Goal: Information Seeking & Learning: Learn about a topic

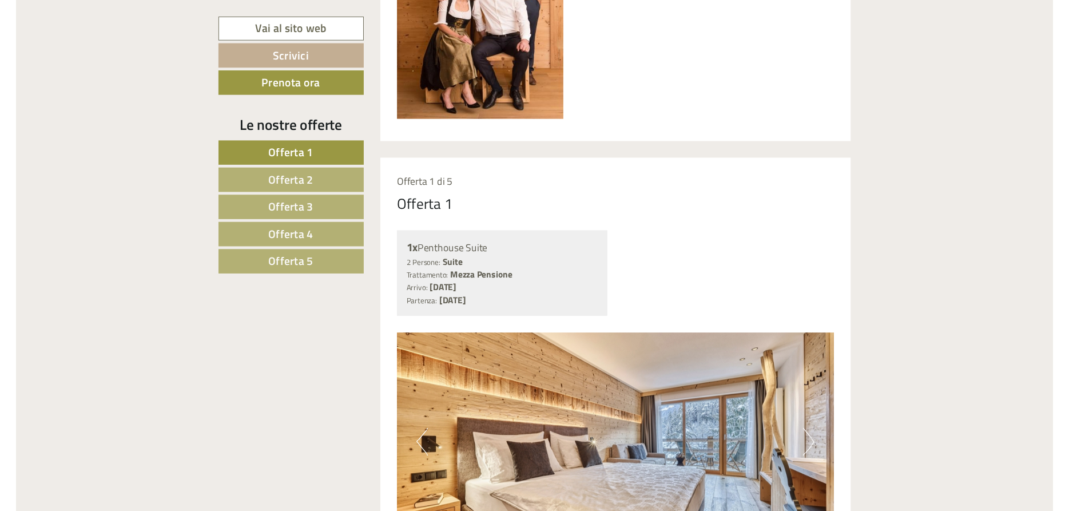
scroll to position [759, 0]
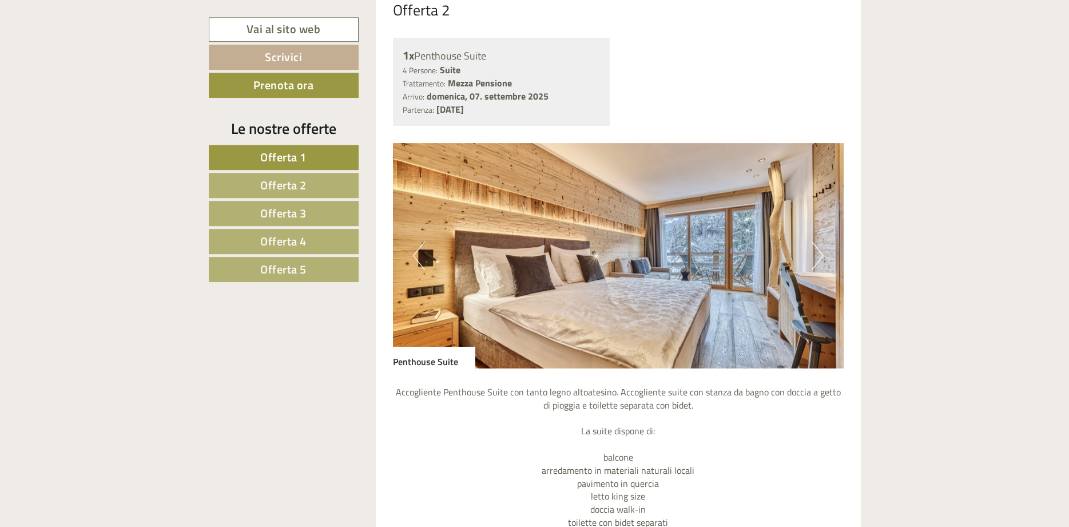
scroll to position [1867, 0]
click at [812, 260] on button "Next" at bounding box center [818, 256] width 12 height 29
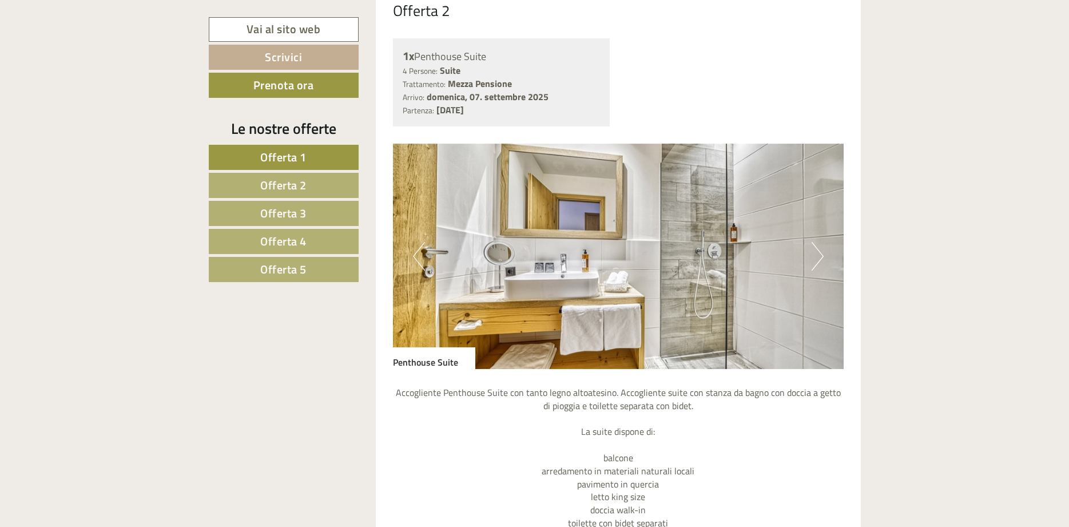
click at [812, 260] on button "Next" at bounding box center [818, 256] width 12 height 29
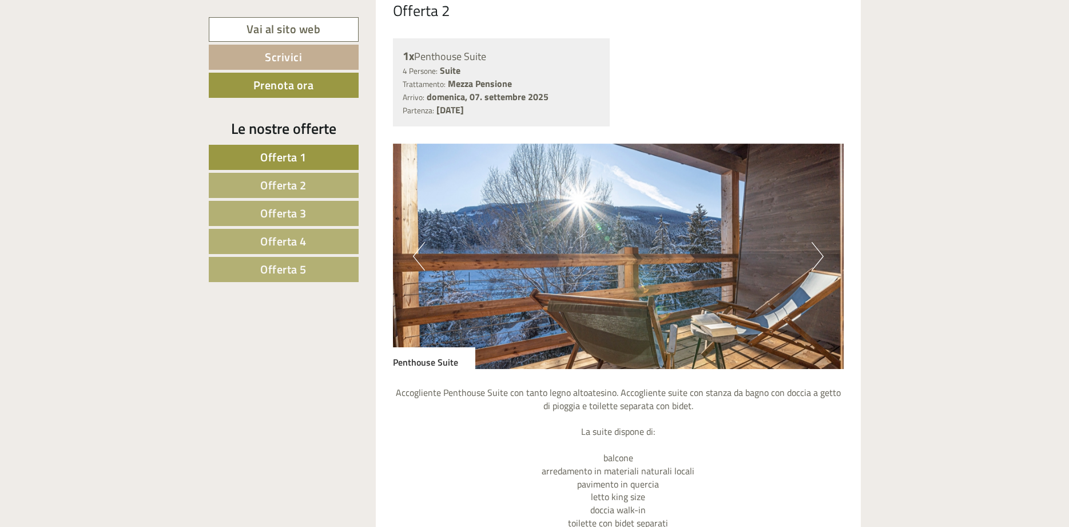
click at [812, 260] on button "Next" at bounding box center [818, 256] width 12 height 29
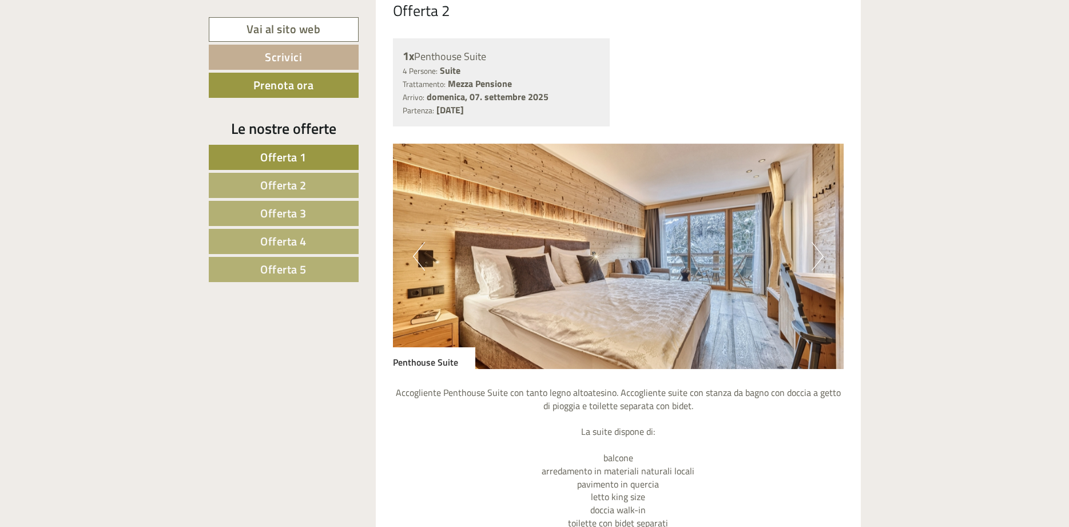
click at [812, 260] on button "Next" at bounding box center [818, 256] width 12 height 29
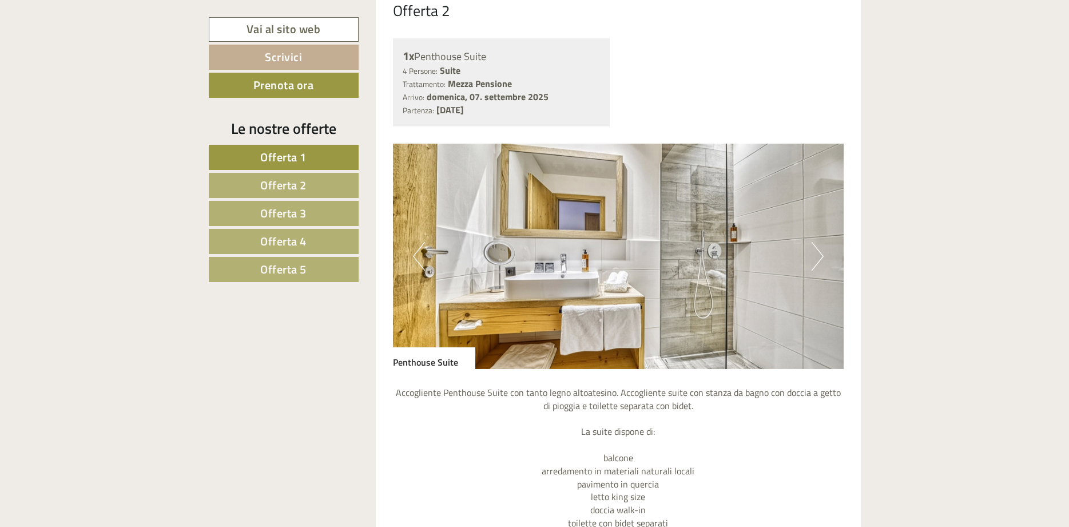
click at [812, 260] on button "Next" at bounding box center [818, 256] width 12 height 29
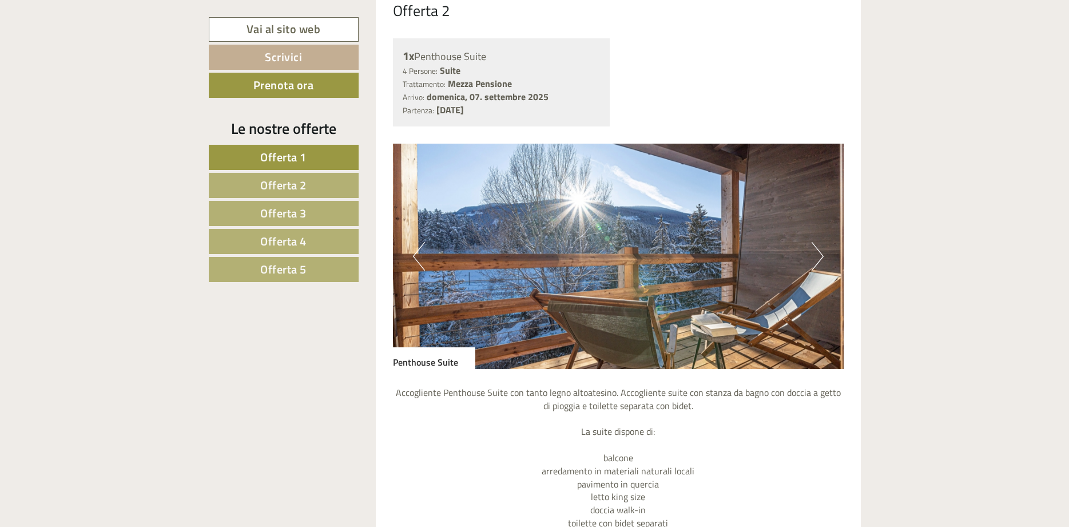
click at [812, 260] on button "Next" at bounding box center [818, 256] width 12 height 29
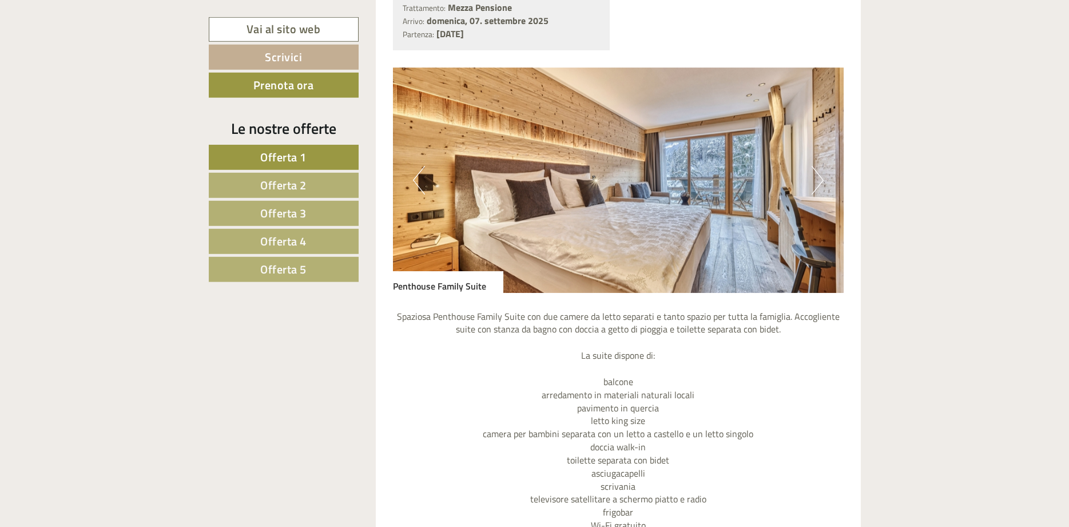
scroll to position [817, 0]
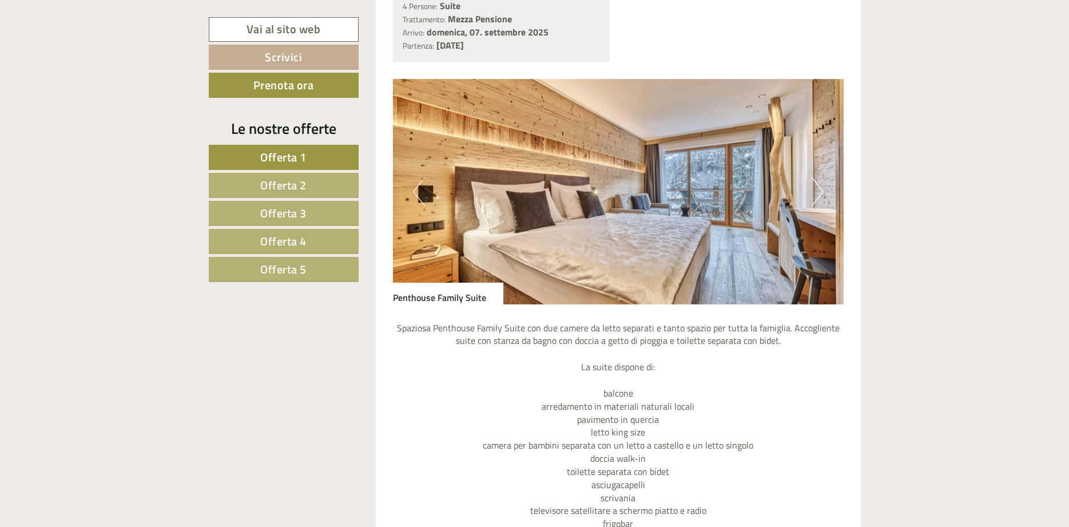
click at [813, 197] on button "Next" at bounding box center [818, 191] width 12 height 29
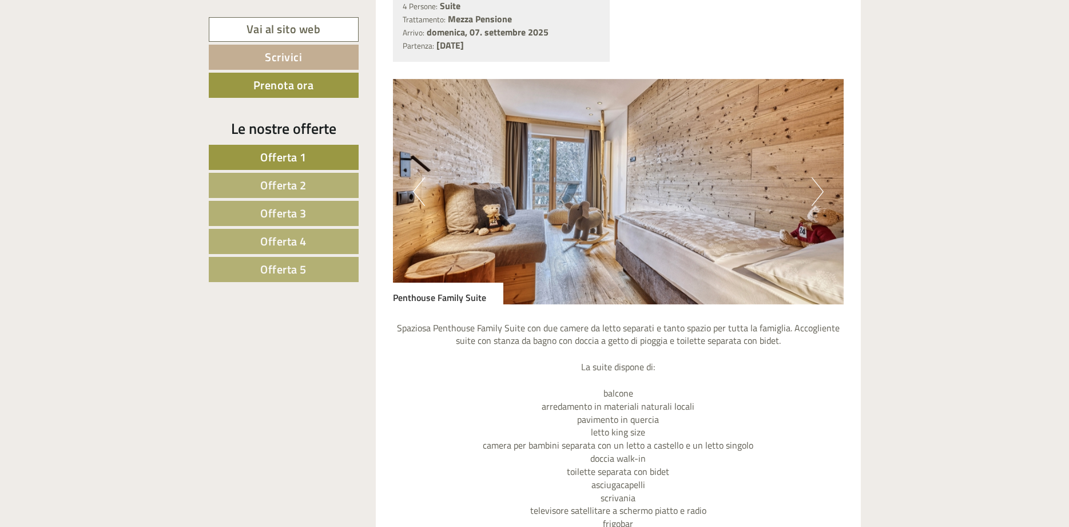
click at [813, 197] on button "Next" at bounding box center [818, 191] width 12 height 29
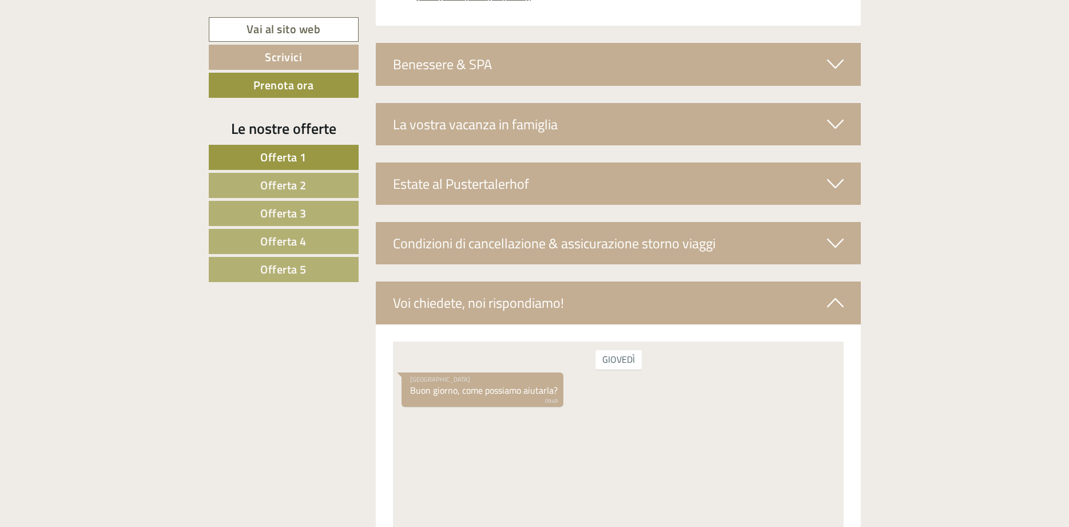
scroll to position [4435, 0]
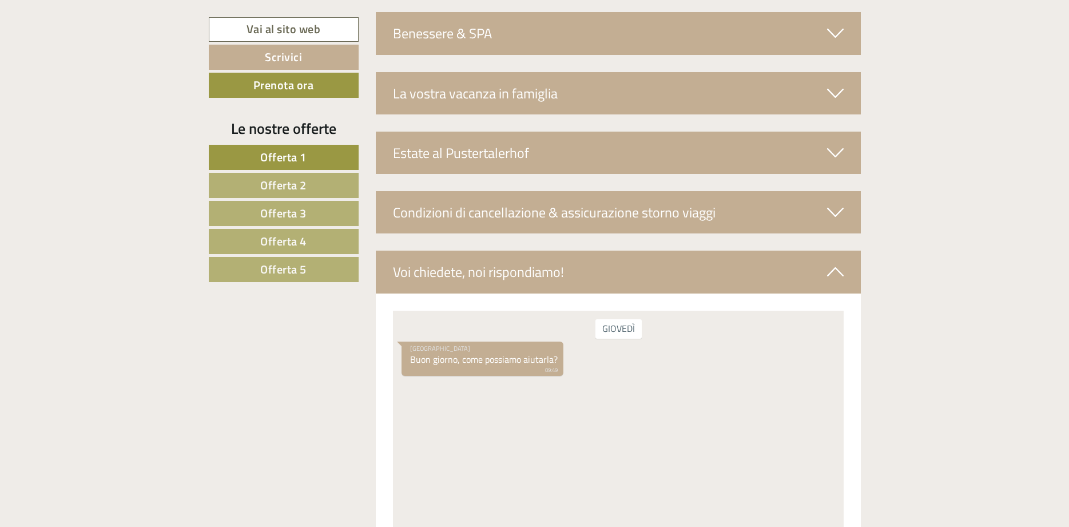
click at [296, 238] on span "Offerta 4" at bounding box center [283, 241] width 46 height 18
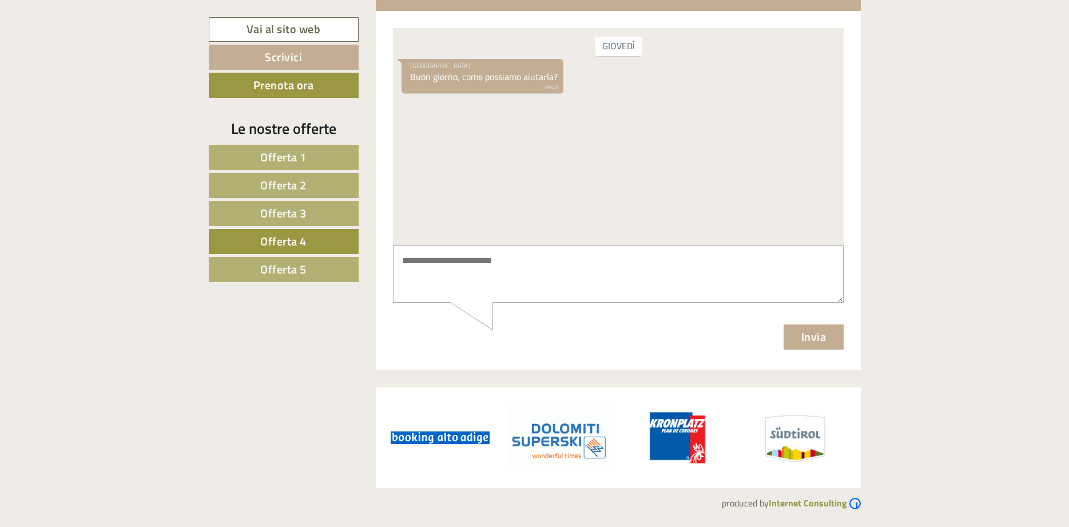
scroll to position [716, 0]
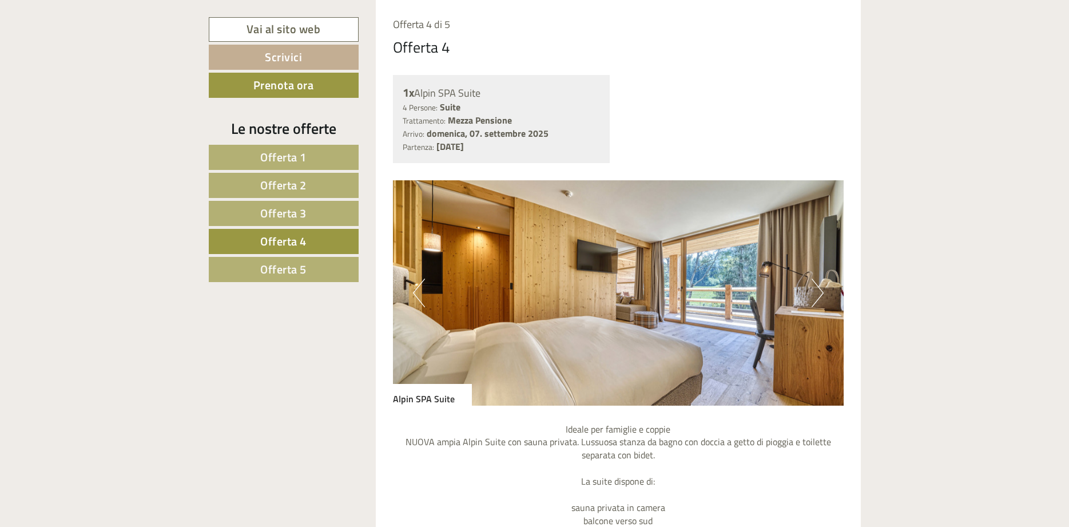
click at [821, 293] on button "Next" at bounding box center [818, 293] width 12 height 29
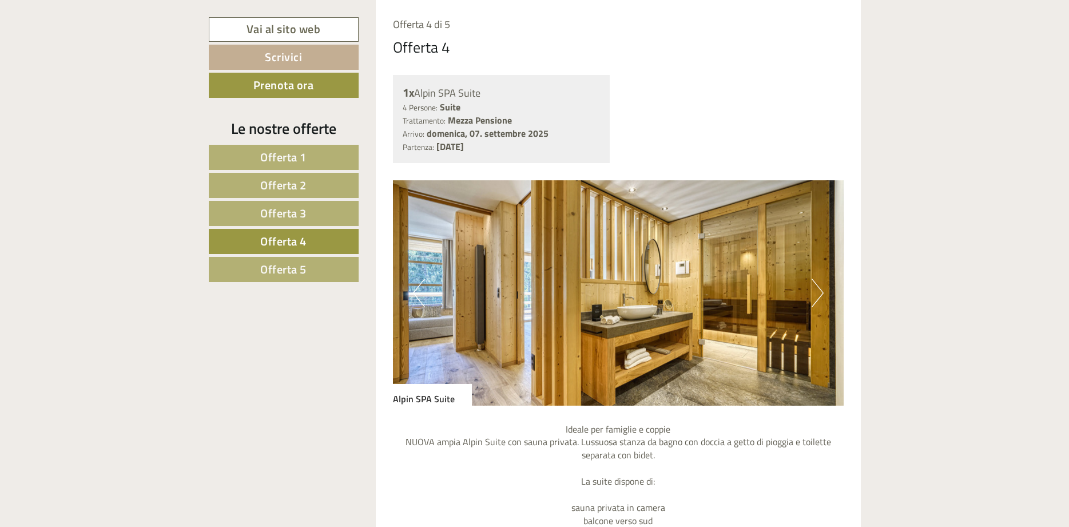
click at [821, 293] on button "Next" at bounding box center [818, 293] width 12 height 29
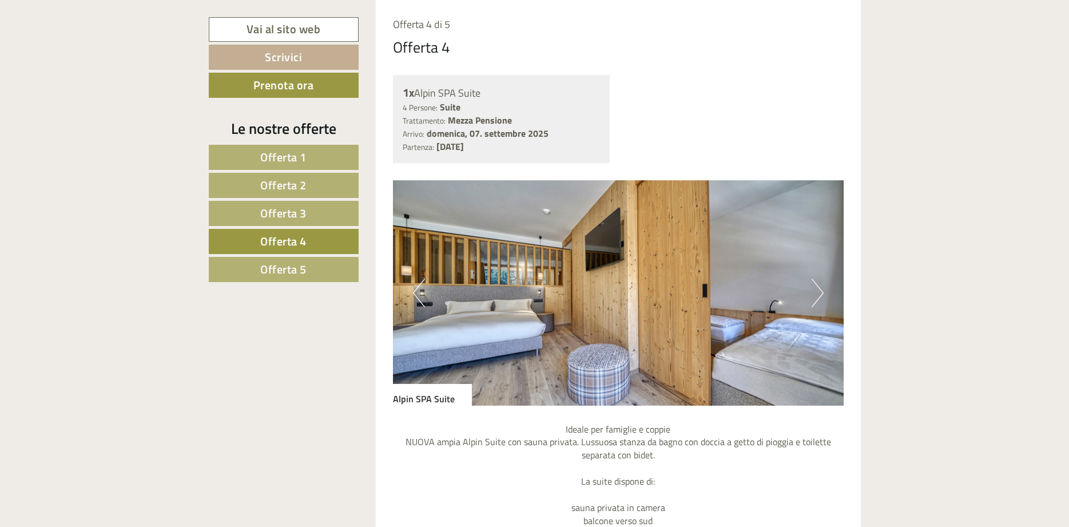
click at [821, 293] on button "Next" at bounding box center [818, 293] width 12 height 29
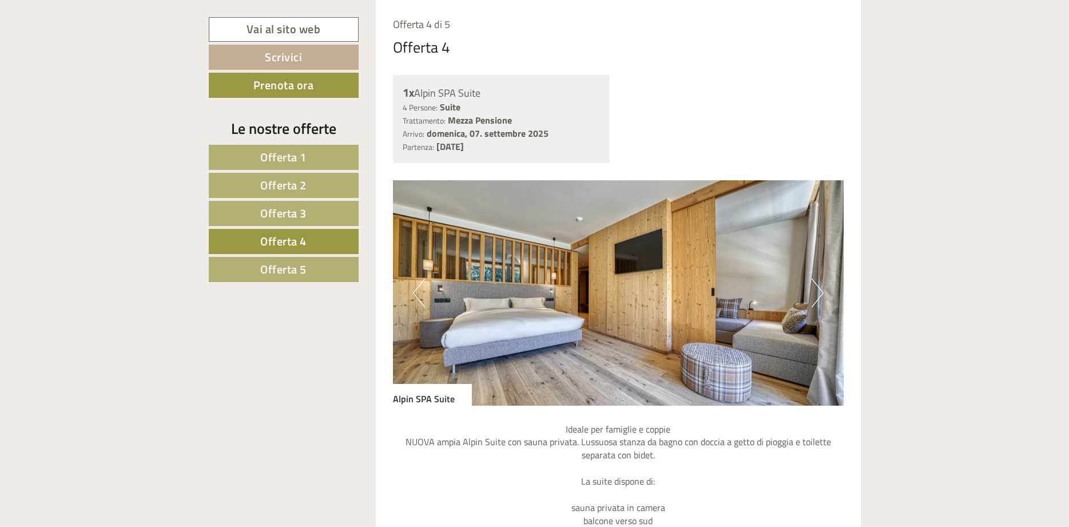
click at [821, 293] on button "Next" at bounding box center [818, 293] width 12 height 29
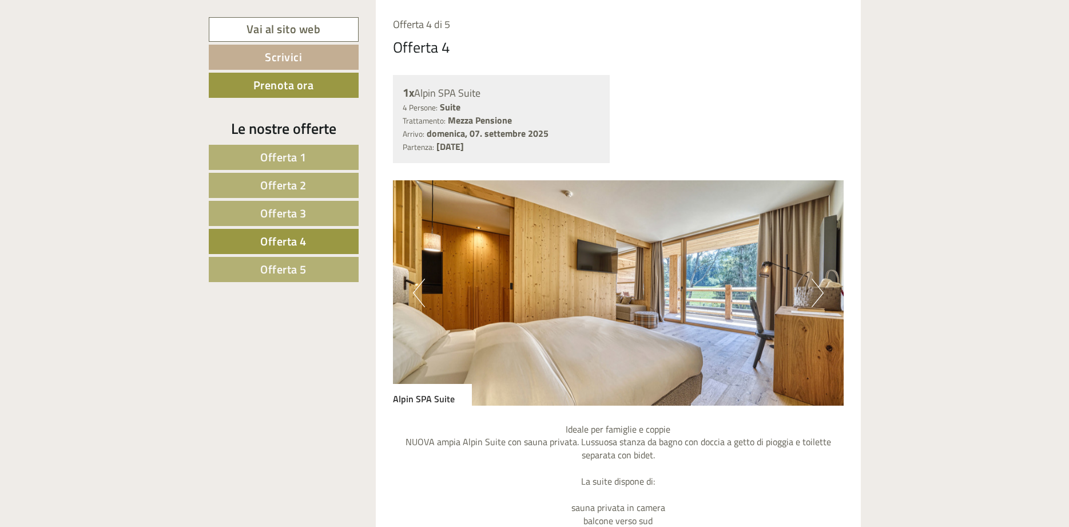
click at [821, 293] on button "Next" at bounding box center [818, 293] width 12 height 29
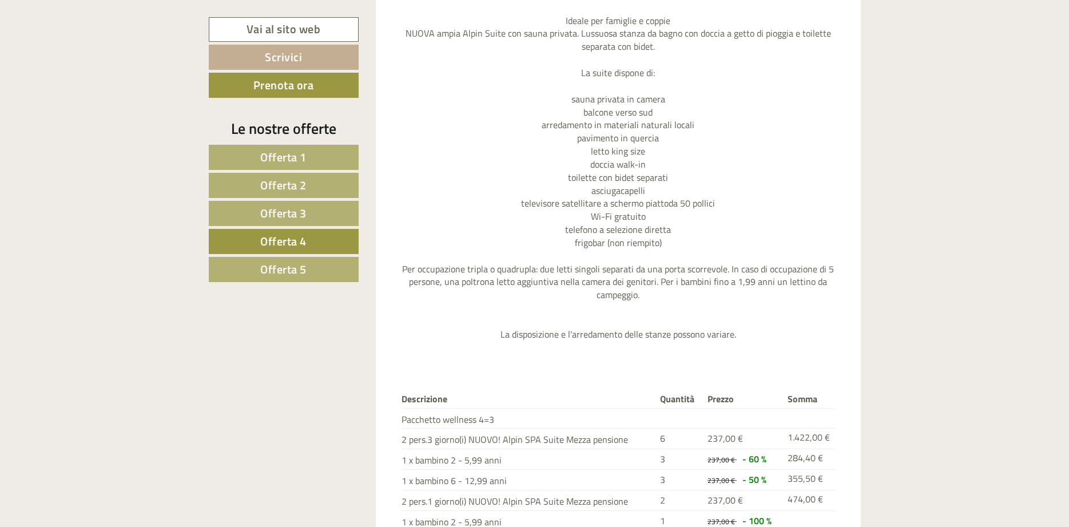
scroll to position [832, 0]
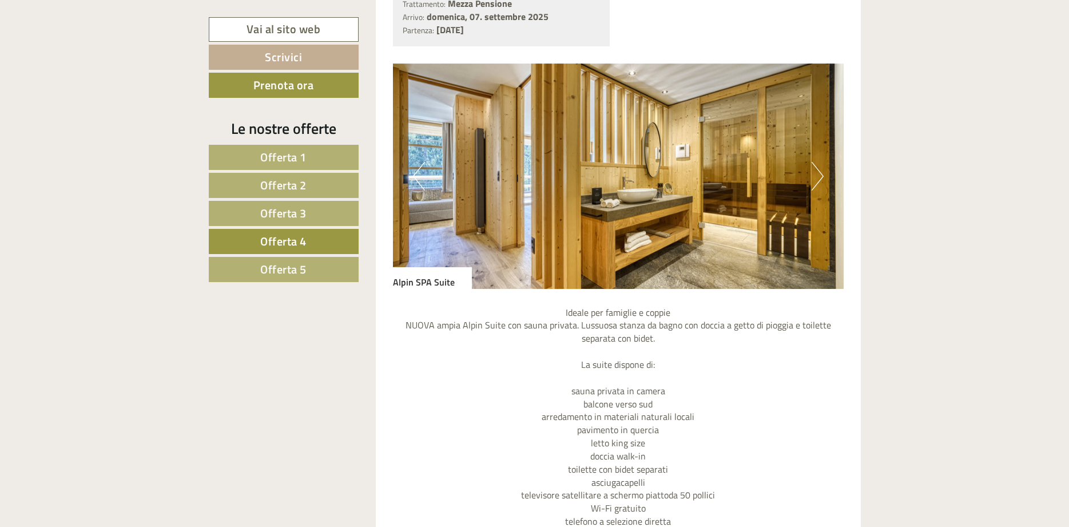
click at [816, 176] on button "Next" at bounding box center [818, 176] width 12 height 29
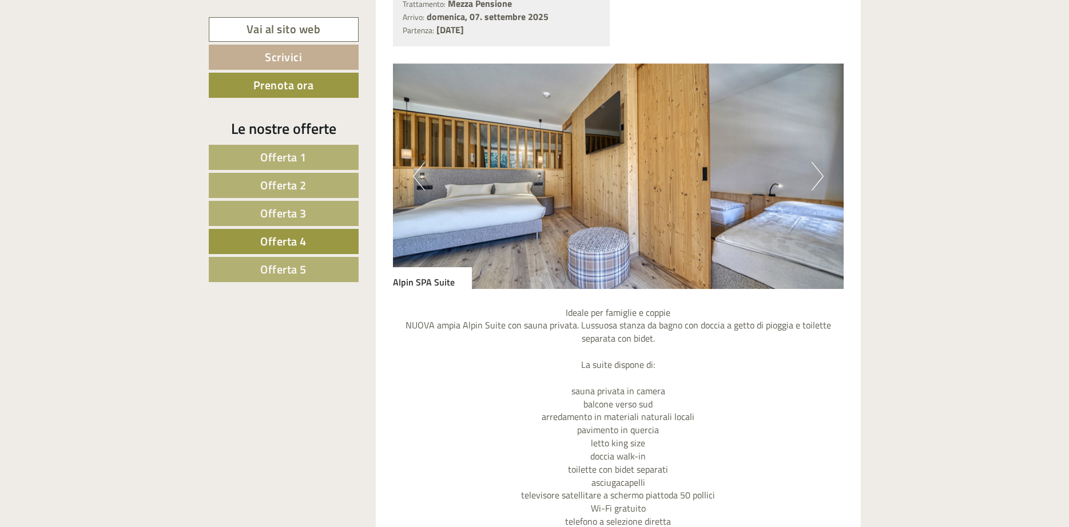
click at [816, 176] on button "Next" at bounding box center [818, 176] width 12 height 29
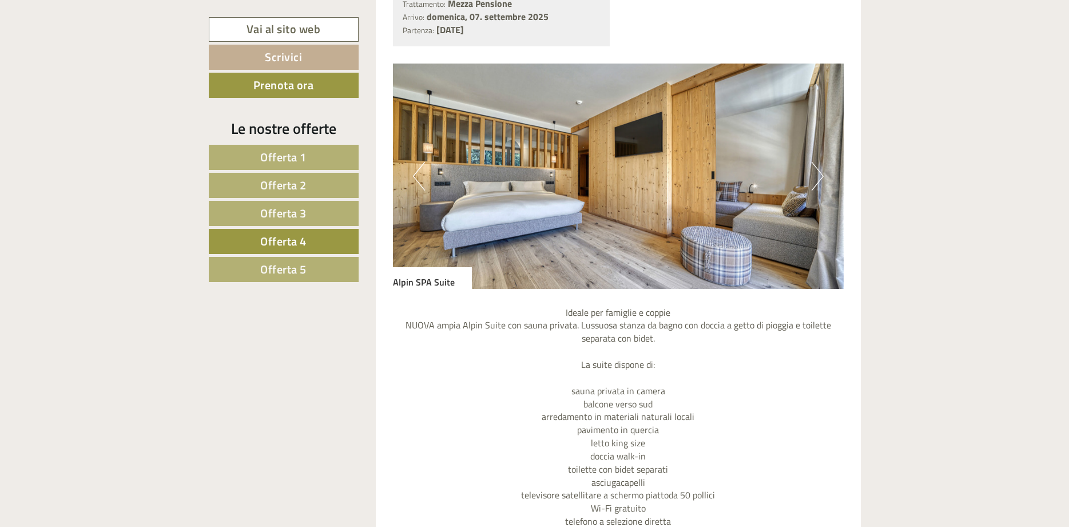
click at [816, 176] on button "Next" at bounding box center [818, 176] width 12 height 29
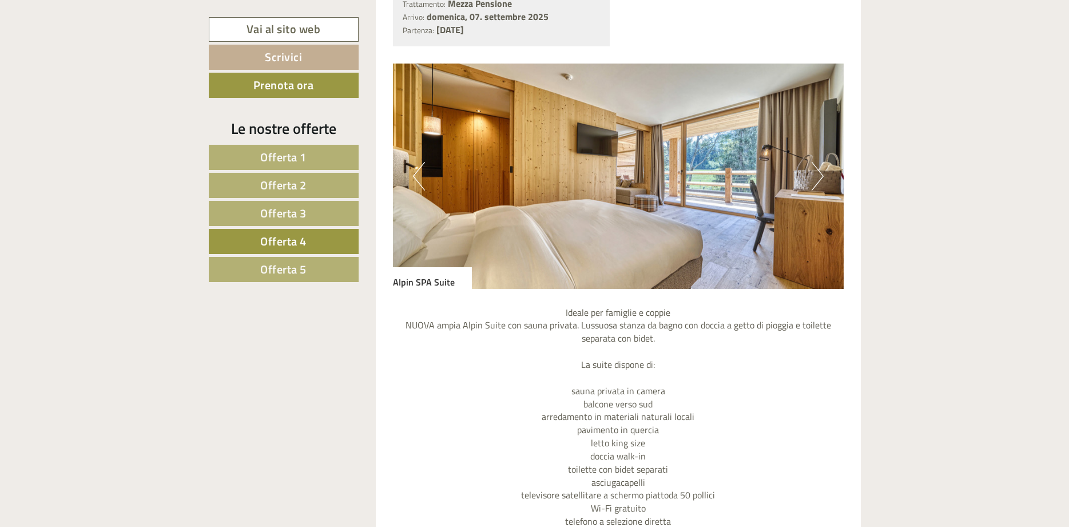
click at [816, 176] on button "Next" at bounding box center [818, 176] width 12 height 29
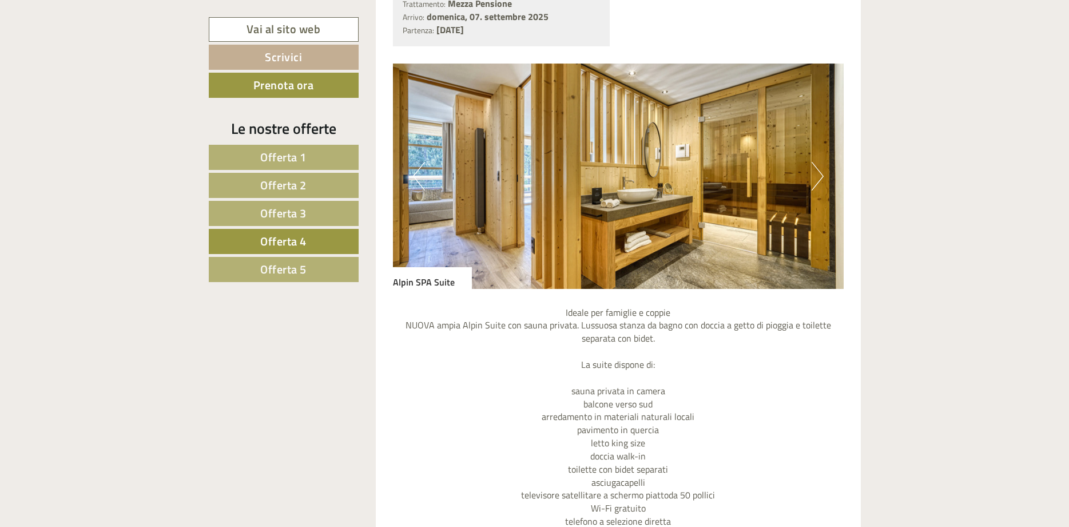
click at [816, 176] on button "Next" at bounding box center [818, 176] width 12 height 29
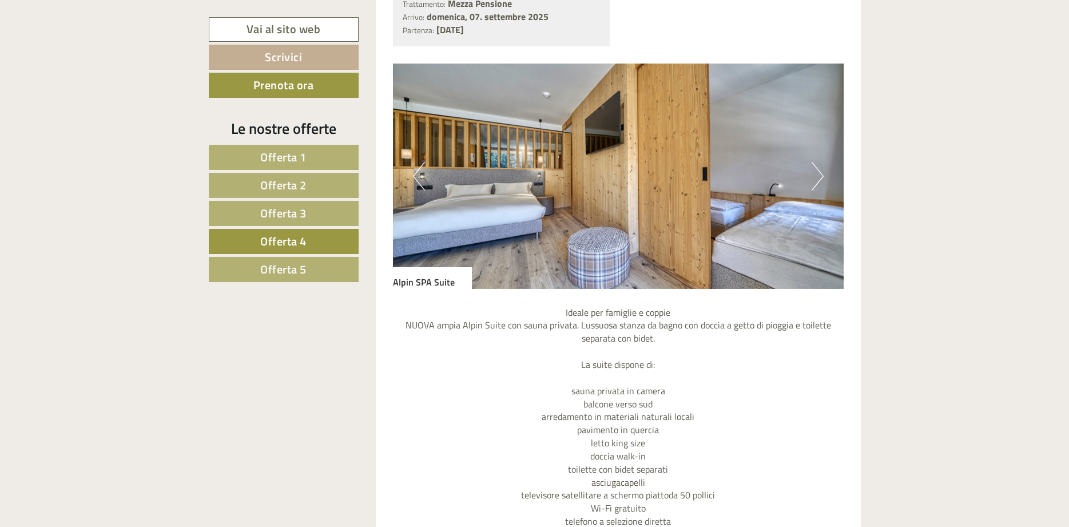
click at [816, 176] on button "Next" at bounding box center [818, 176] width 12 height 29
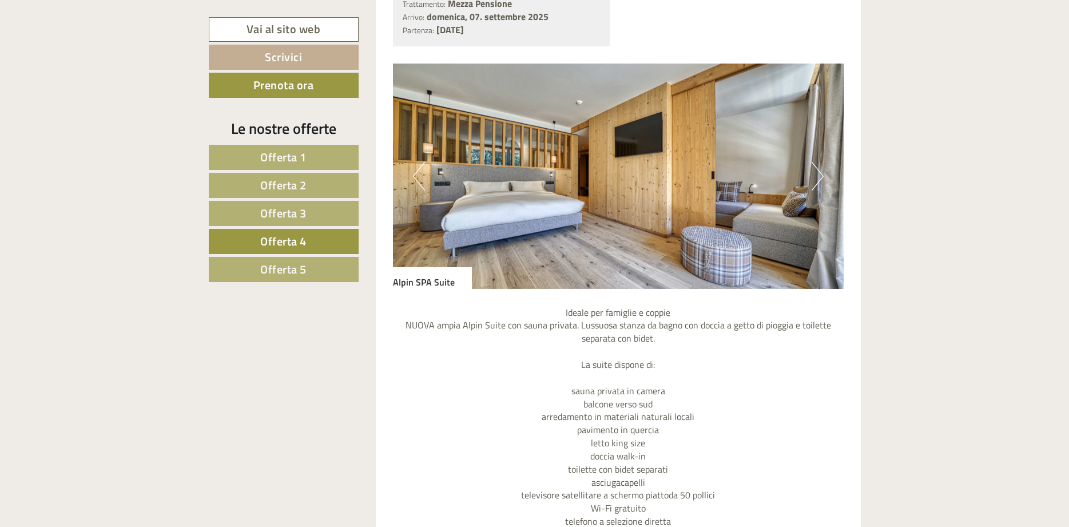
click at [816, 176] on button "Next" at bounding box center [818, 176] width 12 height 29
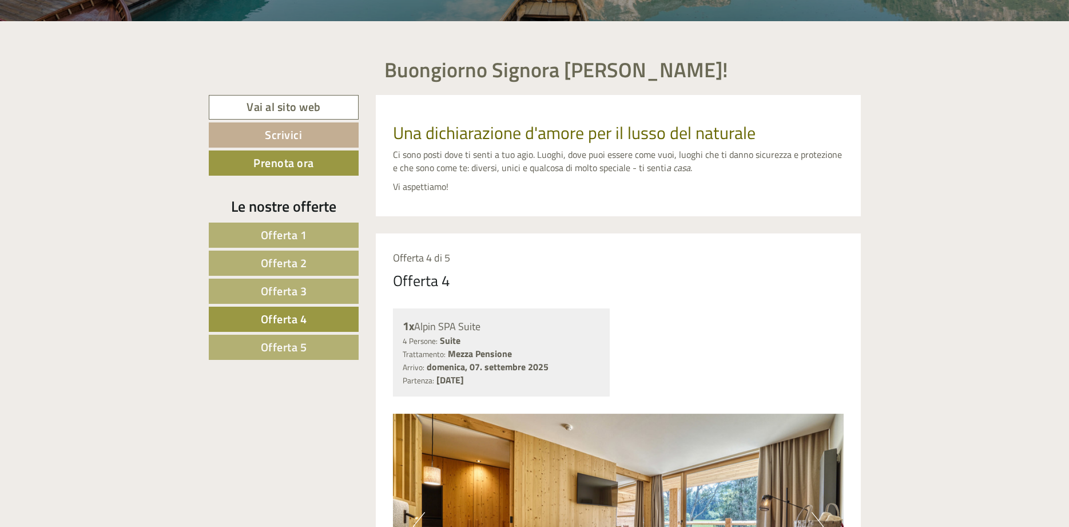
scroll to position [657, 0]
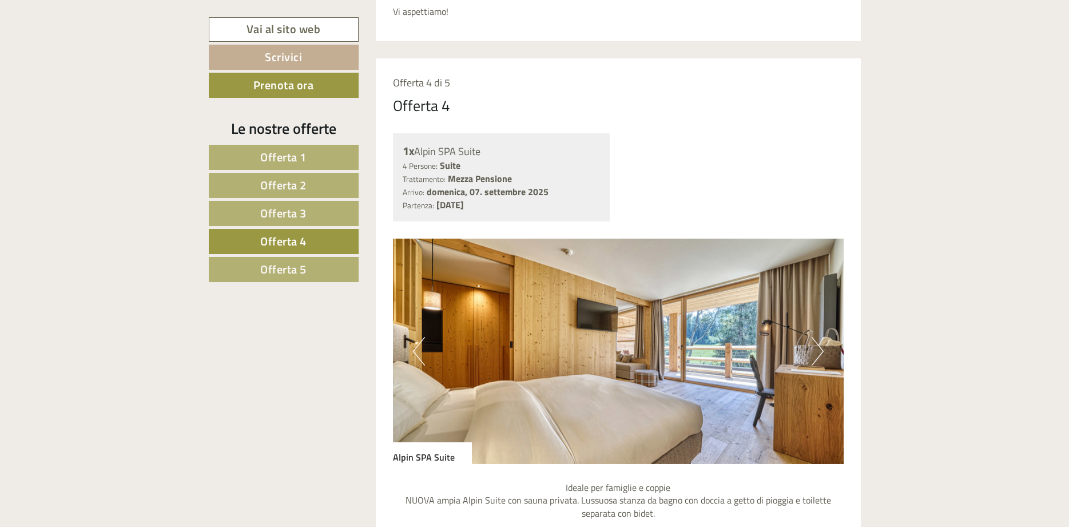
click at [814, 358] on button "Next" at bounding box center [818, 351] width 12 height 29
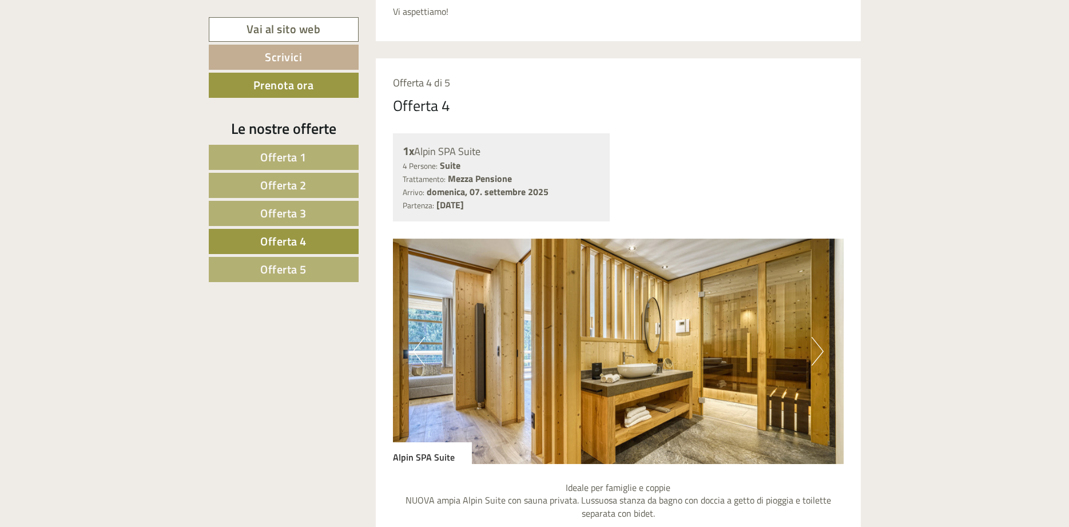
click at [815, 350] on button "Next" at bounding box center [818, 351] width 12 height 29
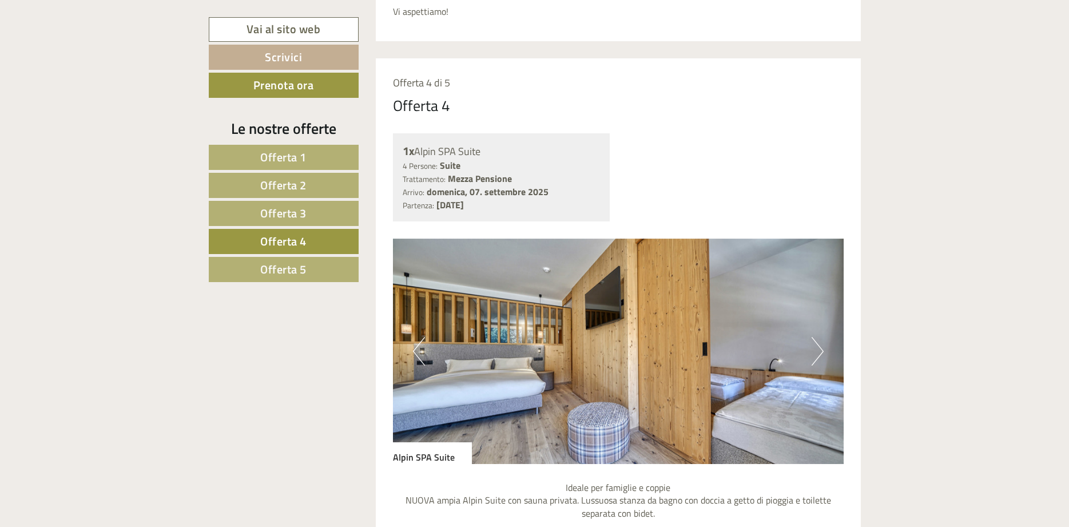
click at [815, 363] on button "Next" at bounding box center [818, 351] width 12 height 29
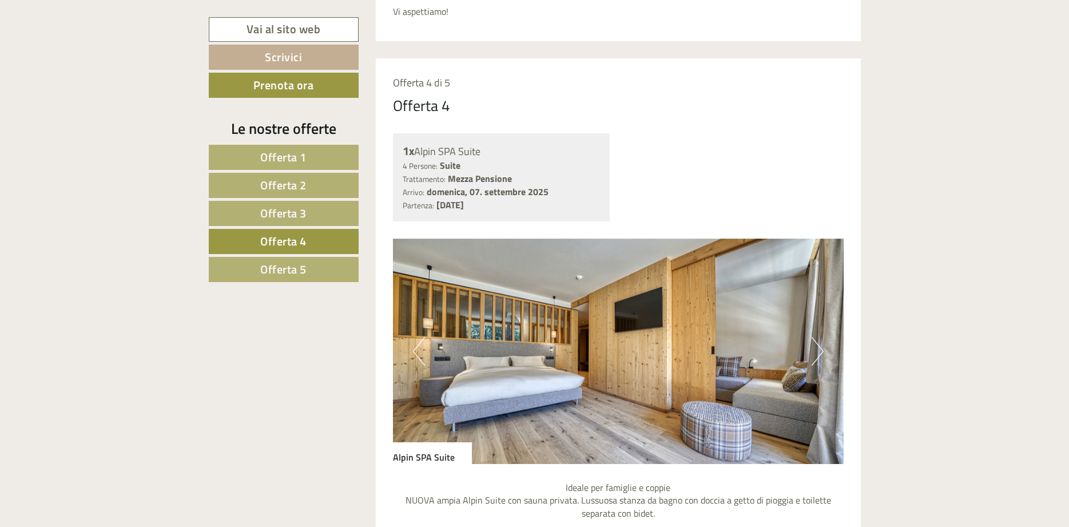
click at [815, 363] on button "Next" at bounding box center [818, 351] width 12 height 29
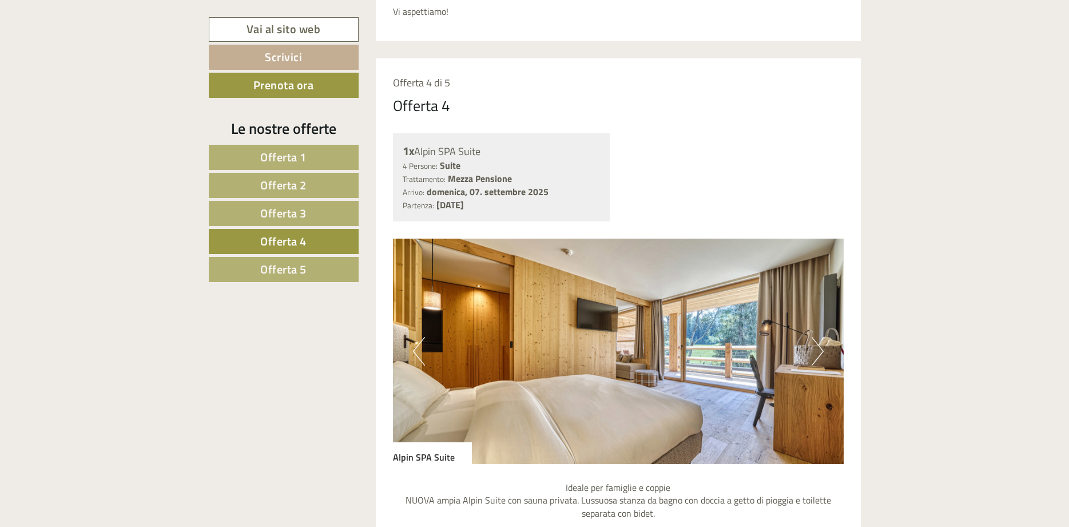
click at [815, 363] on button "Next" at bounding box center [818, 351] width 12 height 29
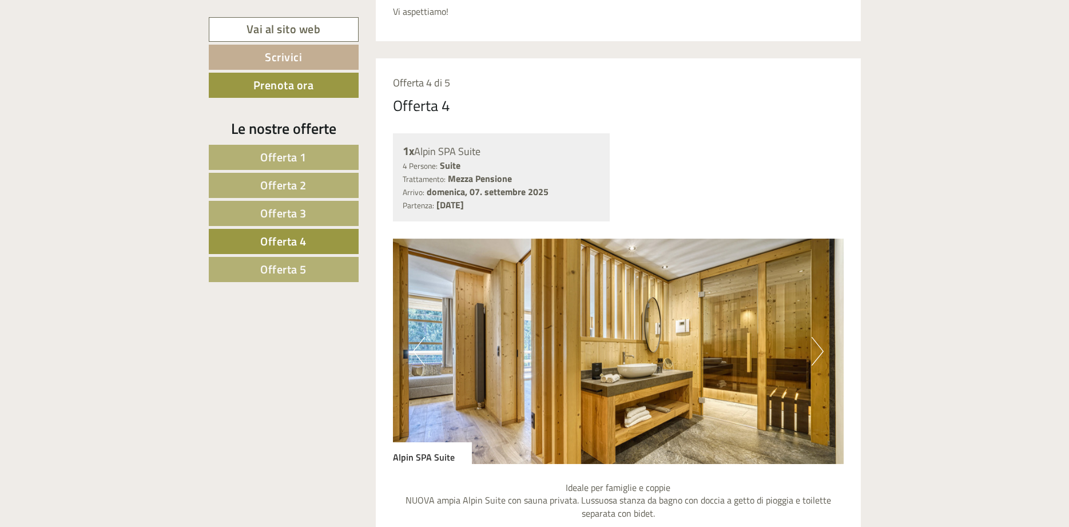
click at [814, 364] on button "Next" at bounding box center [818, 351] width 12 height 29
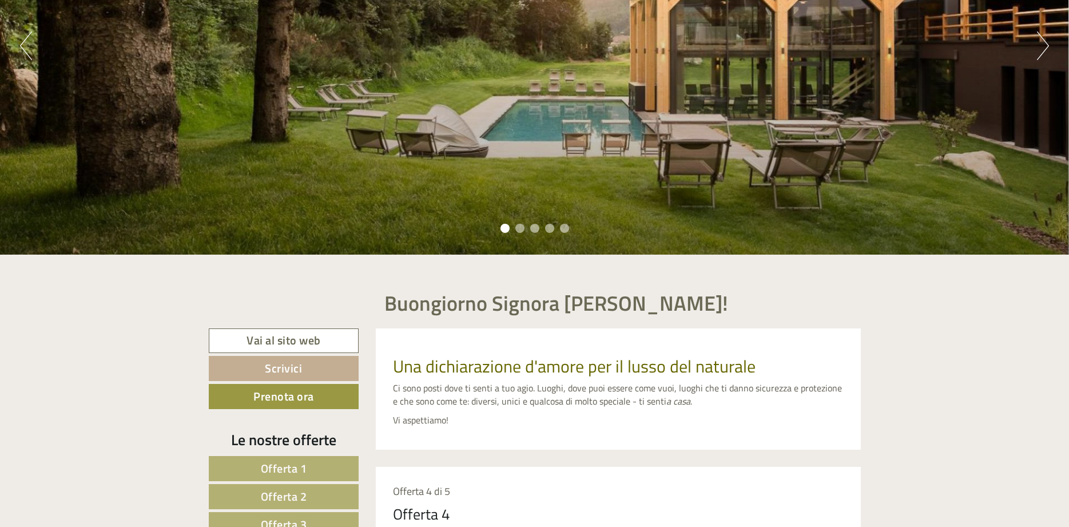
scroll to position [0, 0]
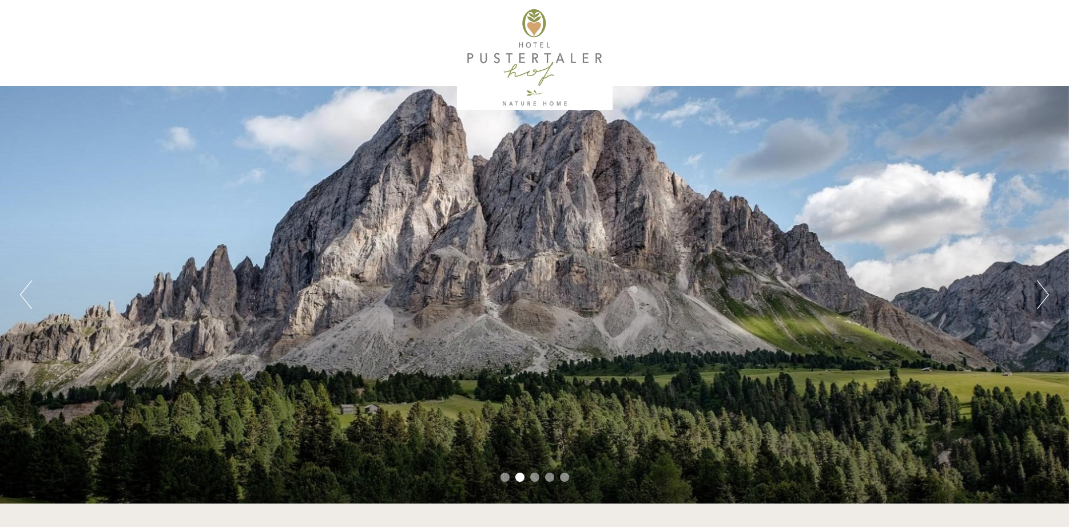
click at [1042, 290] on button "Next" at bounding box center [1043, 294] width 12 height 29
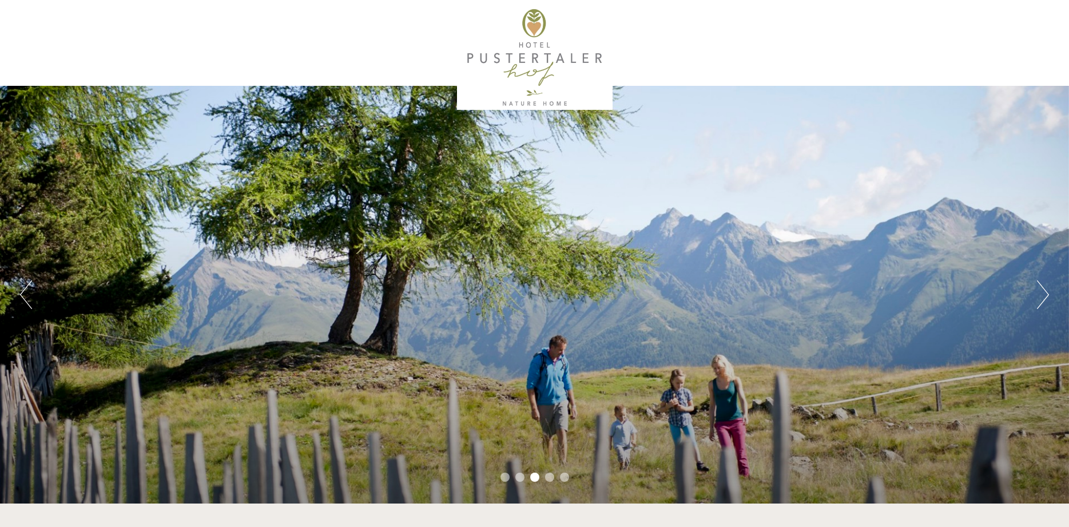
click at [1042, 290] on button "Next" at bounding box center [1043, 294] width 12 height 29
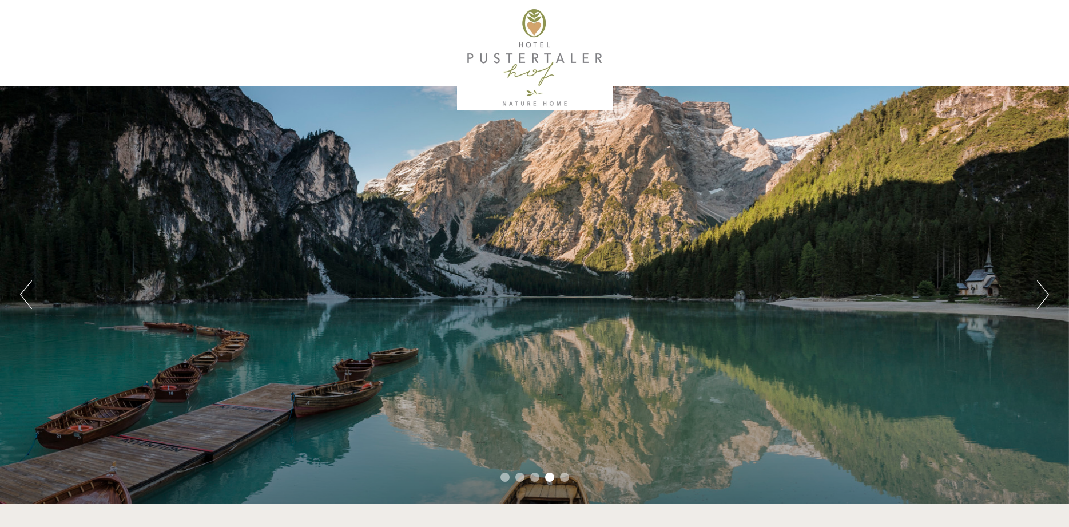
click at [1042, 290] on button "Next" at bounding box center [1043, 294] width 12 height 29
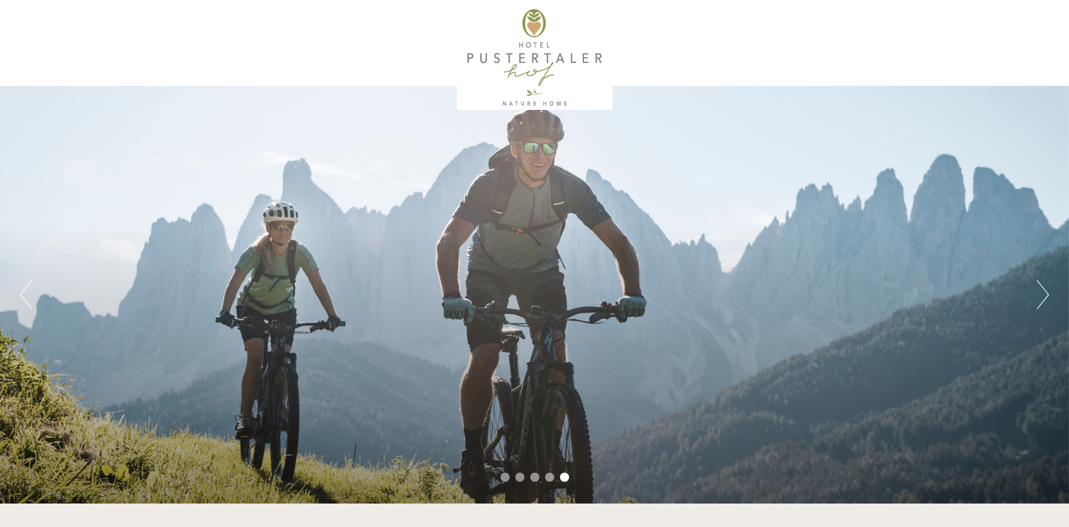
click at [1042, 290] on button "Next" at bounding box center [1043, 294] width 12 height 29
